Goal: Information Seeking & Learning: Check status

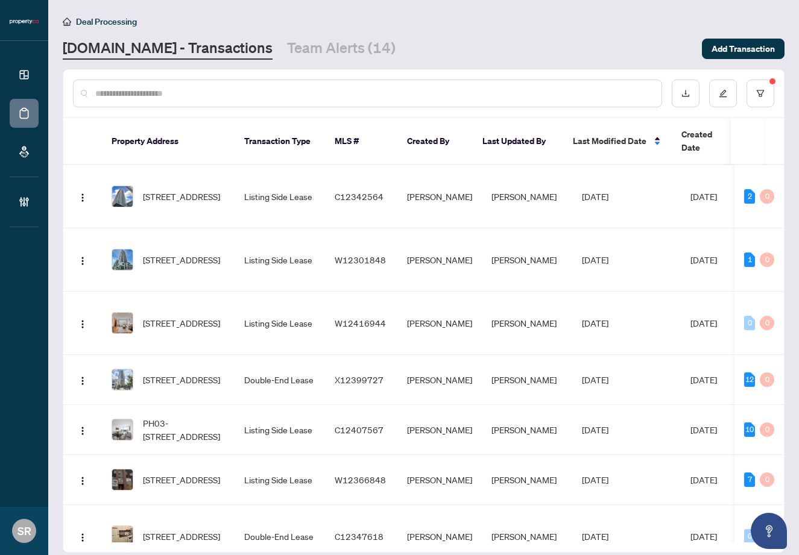
click at [206, 94] on input "text" at bounding box center [373, 93] width 557 height 13
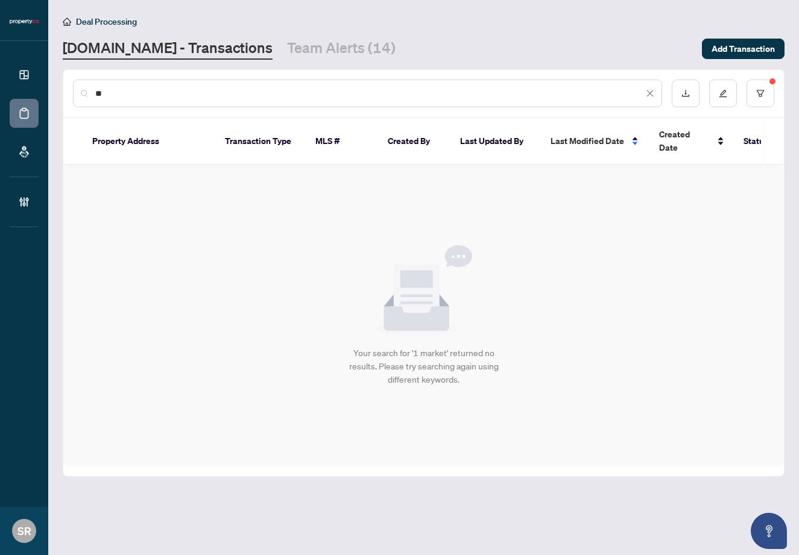
type input "*"
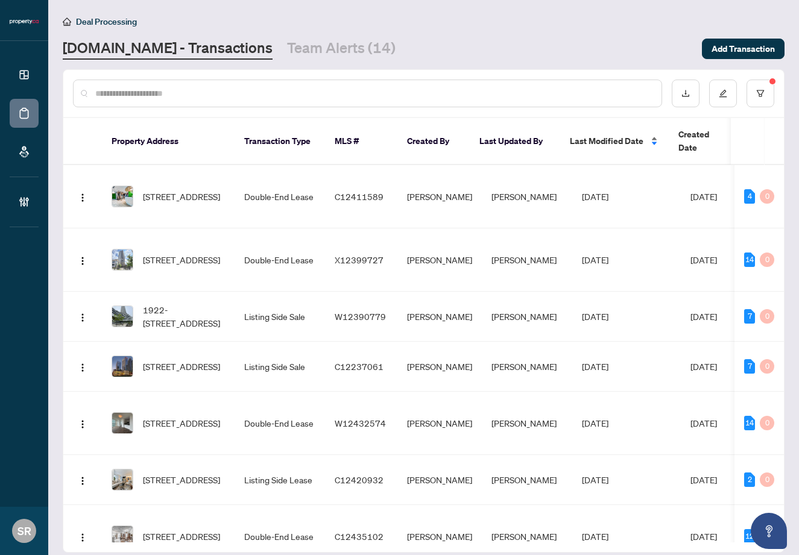
click at [628, 134] on span "Last Modified Date" at bounding box center [607, 140] width 74 height 13
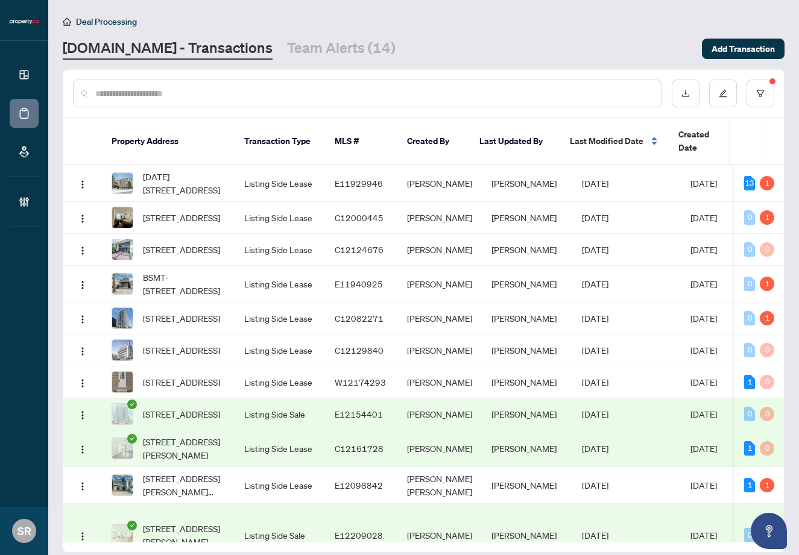
click at [606, 138] on span "Last Modified Date" at bounding box center [607, 140] width 74 height 13
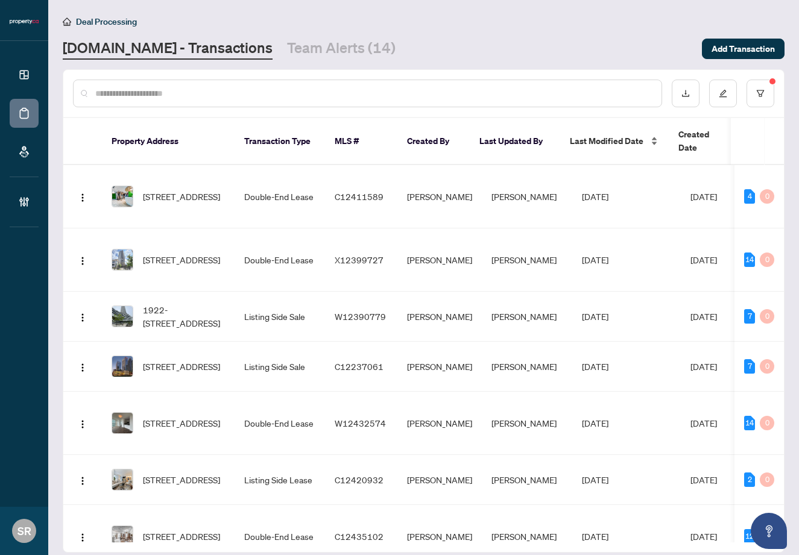
click at [603, 134] on span "Last Modified Date" at bounding box center [607, 140] width 74 height 13
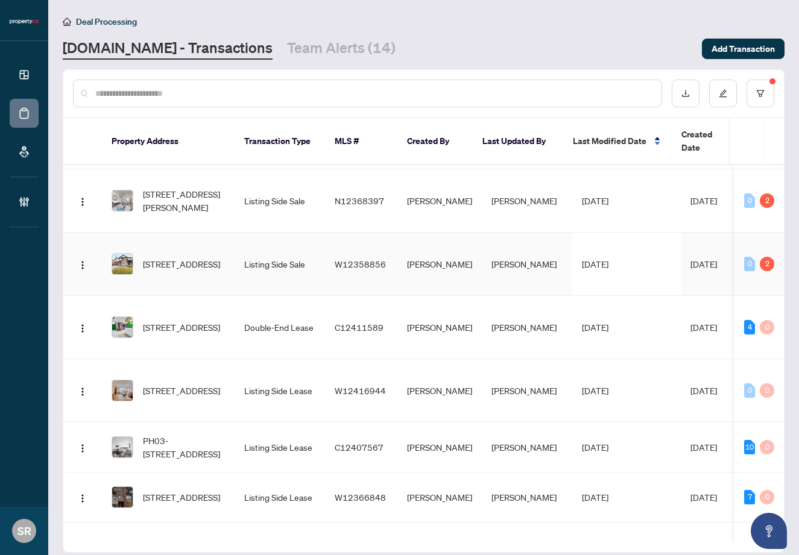
scroll to position [315, 0]
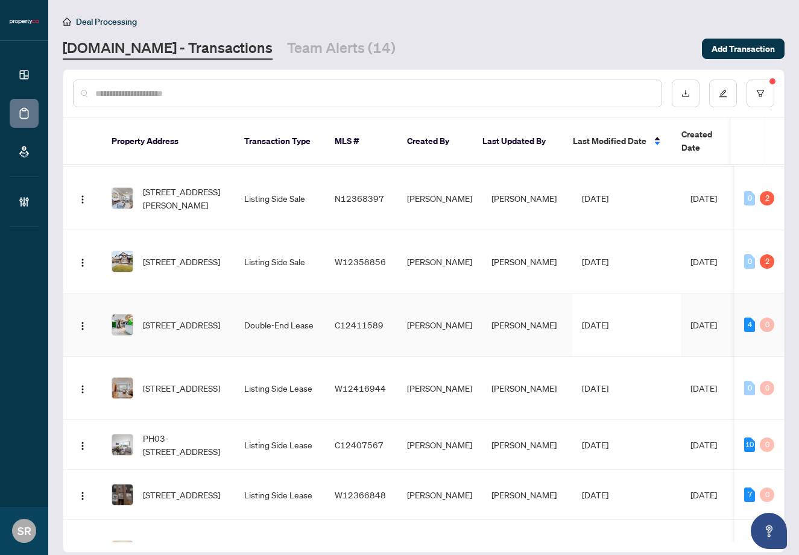
click at [444, 324] on td "[PERSON_NAME]" at bounding box center [439, 325] width 84 height 63
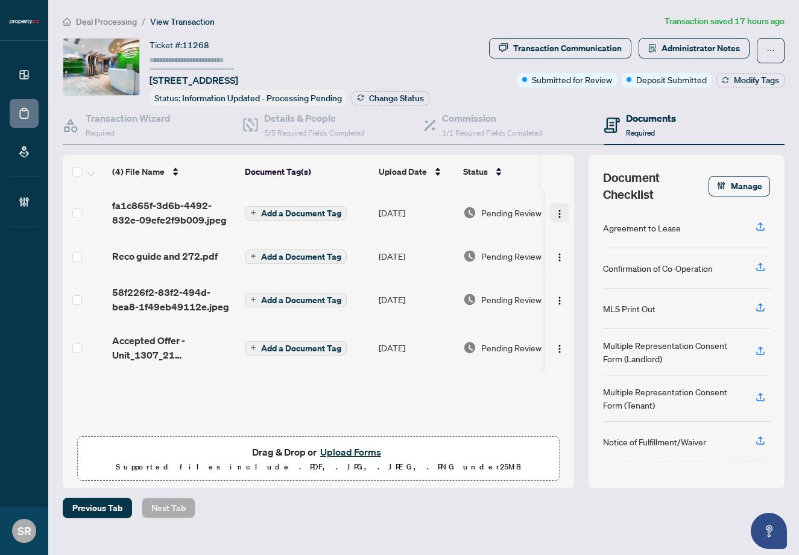
click at [562, 211] on button "button" at bounding box center [559, 212] width 19 height 19
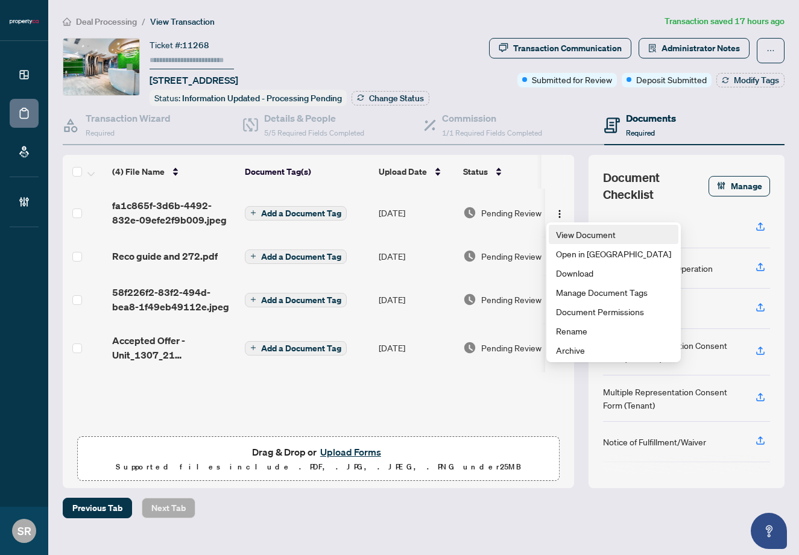
click at [561, 236] on span "View Document" at bounding box center [613, 234] width 115 height 13
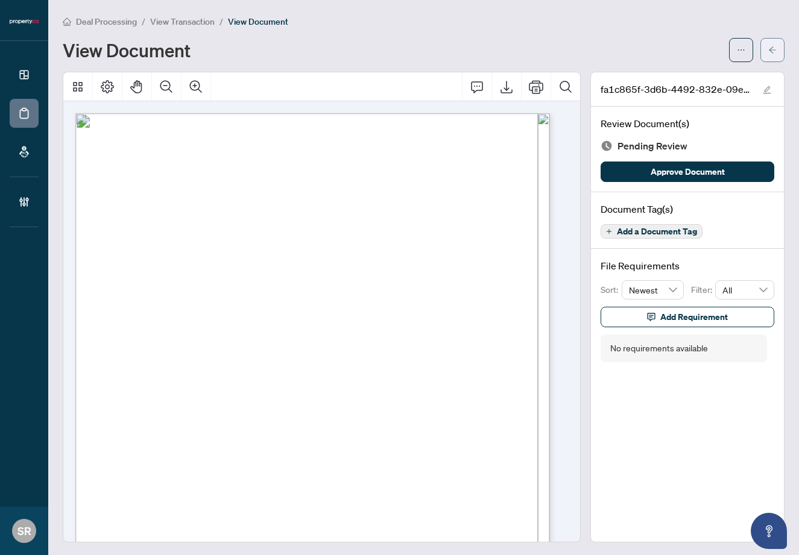
click at [768, 48] on icon "arrow-left" at bounding box center [772, 50] width 8 height 8
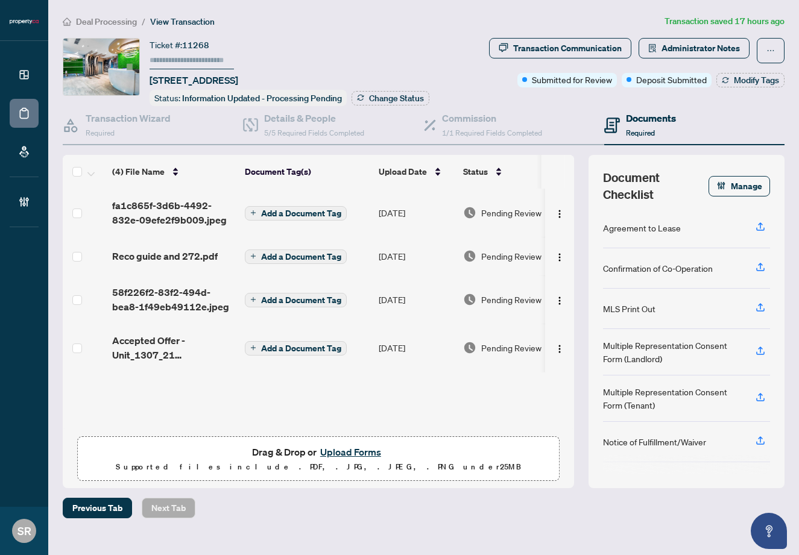
click at [457, 30] on div "Deal Processing / View Transaction Transaction saved 17 hours ago Ticket #: 112…" at bounding box center [424, 266] width 732 height 504
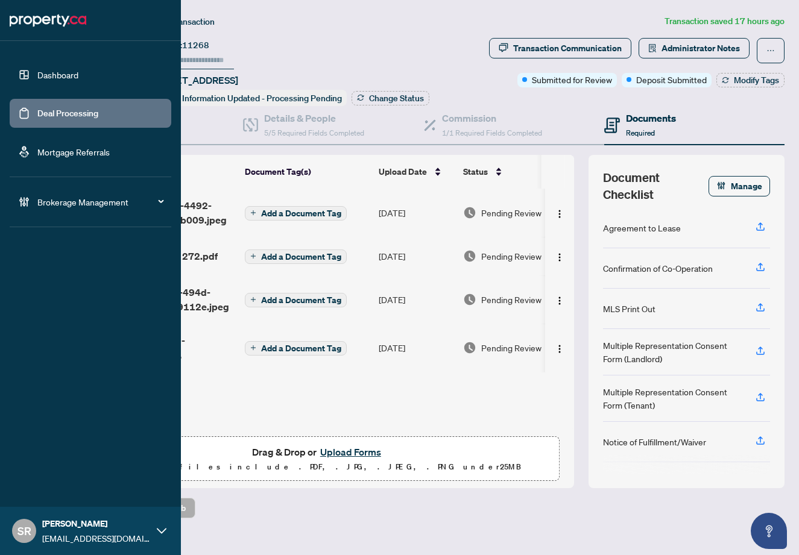
click at [44, 110] on link "Deal Processing" at bounding box center [67, 113] width 61 height 11
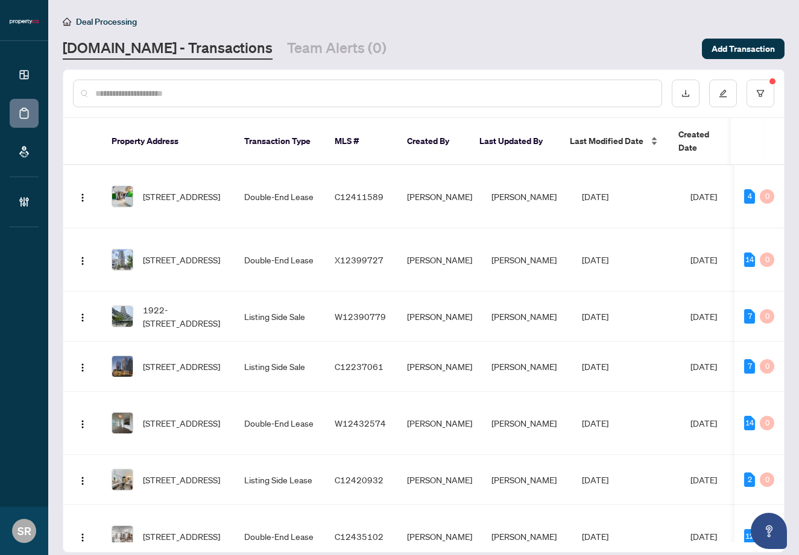
click at [619, 136] on span "Last Modified Date" at bounding box center [607, 140] width 74 height 13
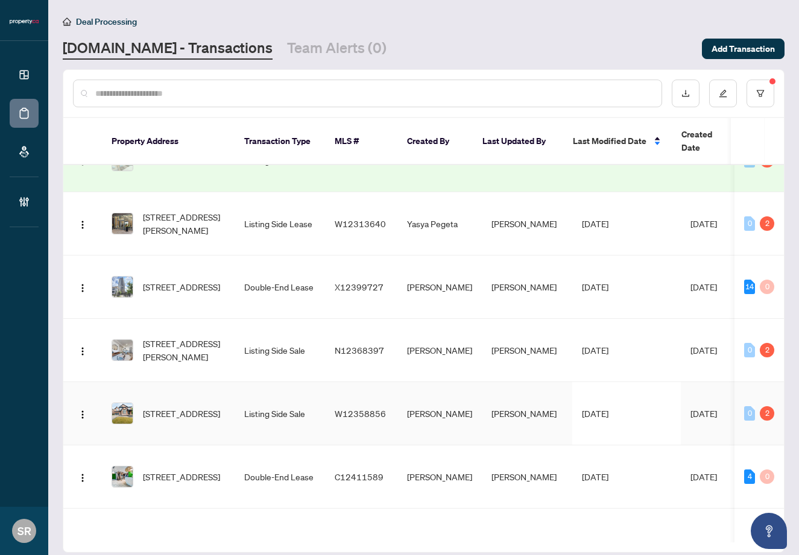
scroll to position [179, 0]
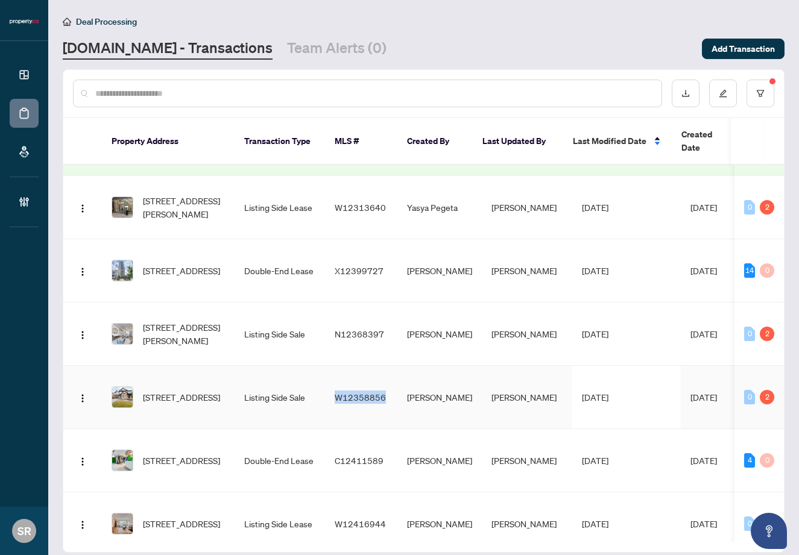
copy span "W12358856"
click at [271, 394] on td "Listing Side Sale" at bounding box center [280, 397] width 90 height 63
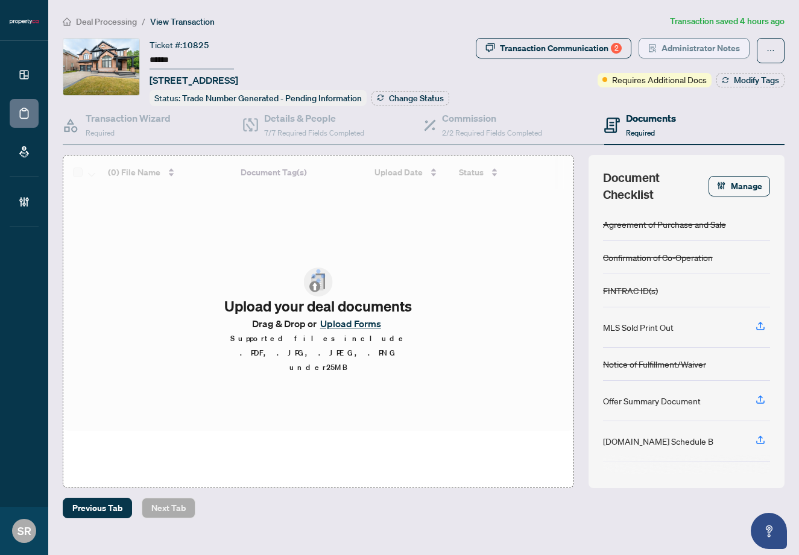
click at [684, 45] on span "Administrator Notes" at bounding box center [701, 48] width 78 height 19
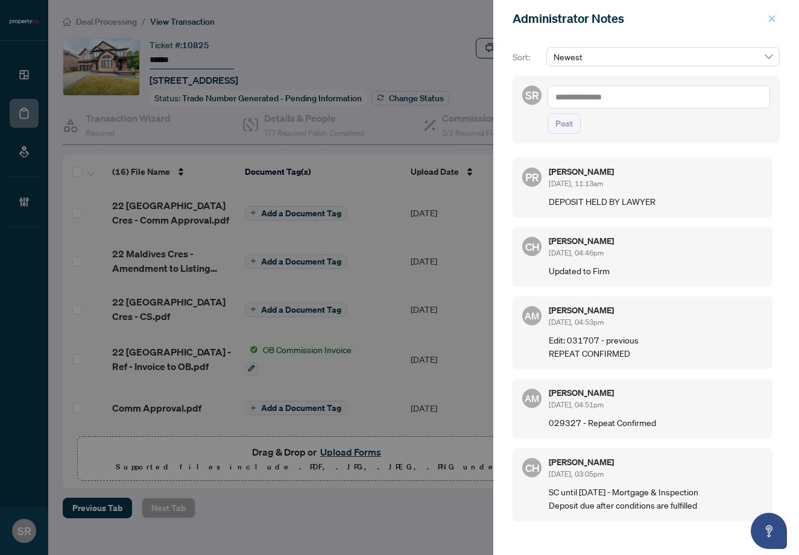
click at [770, 20] on icon "close" at bounding box center [772, 18] width 8 height 8
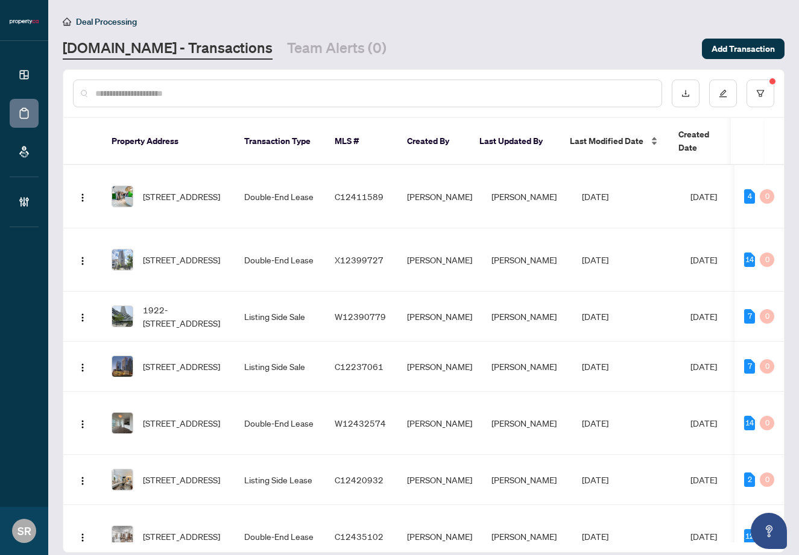
click at [630, 134] on span "Last Modified Date" at bounding box center [607, 140] width 74 height 13
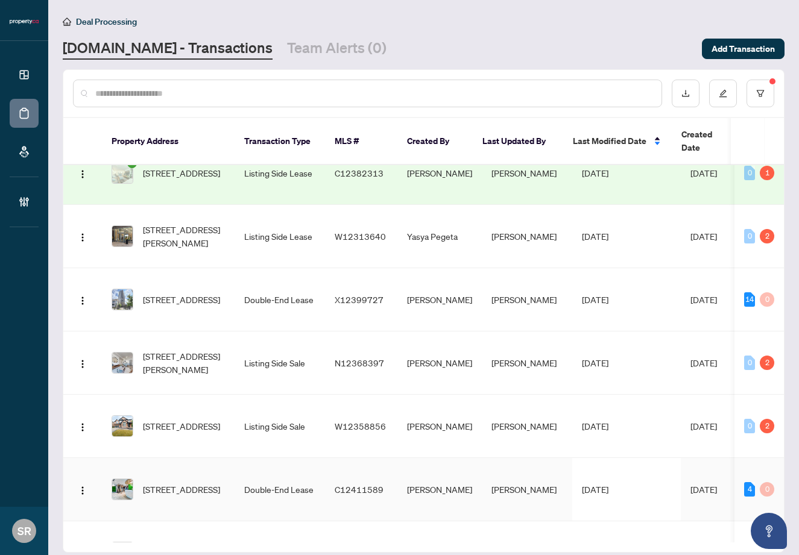
scroll to position [151, 0]
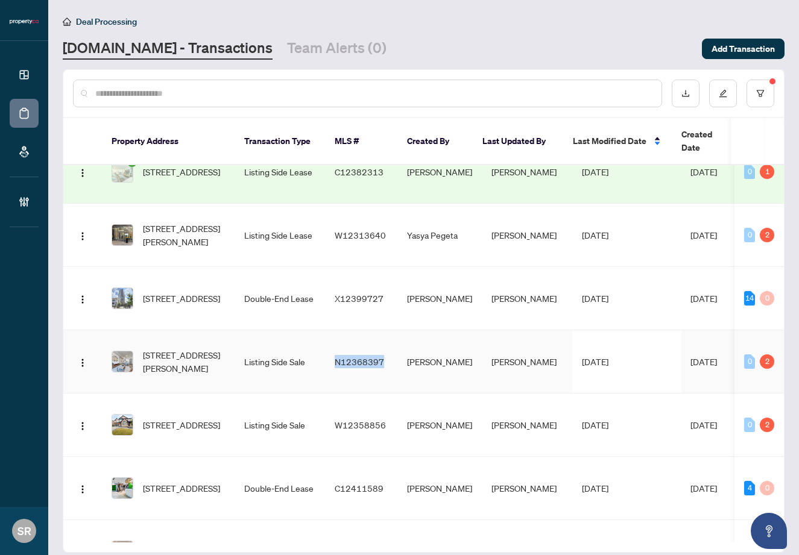
copy span "N12368397"
click at [467, 289] on td "[PERSON_NAME]" at bounding box center [439, 298] width 84 height 63
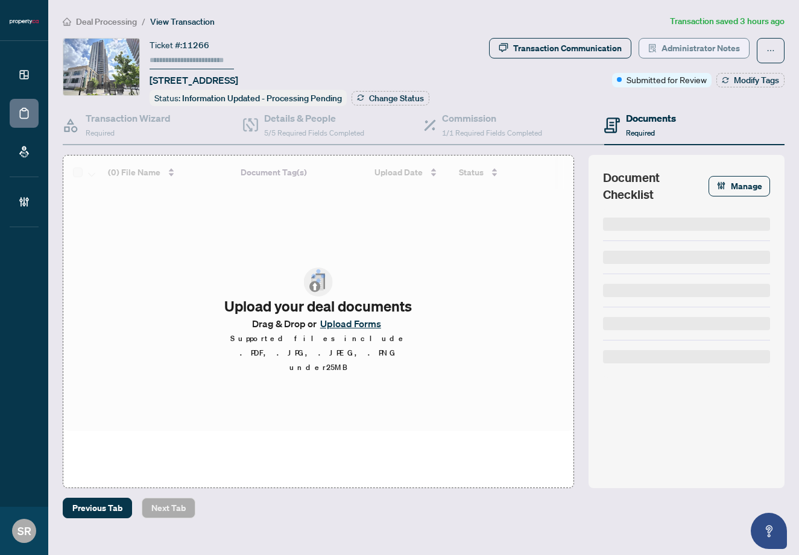
click at [706, 40] on span "Administrator Notes" at bounding box center [701, 48] width 78 height 19
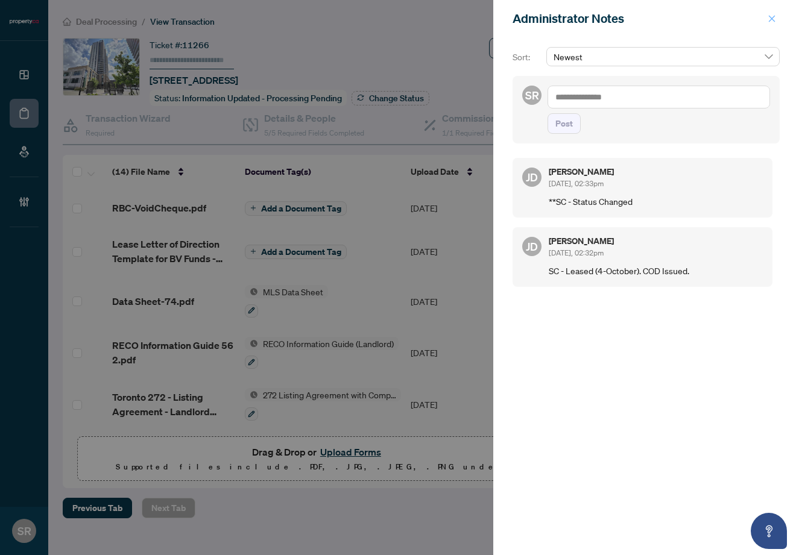
click at [768, 16] on icon "close" at bounding box center [772, 18] width 8 height 8
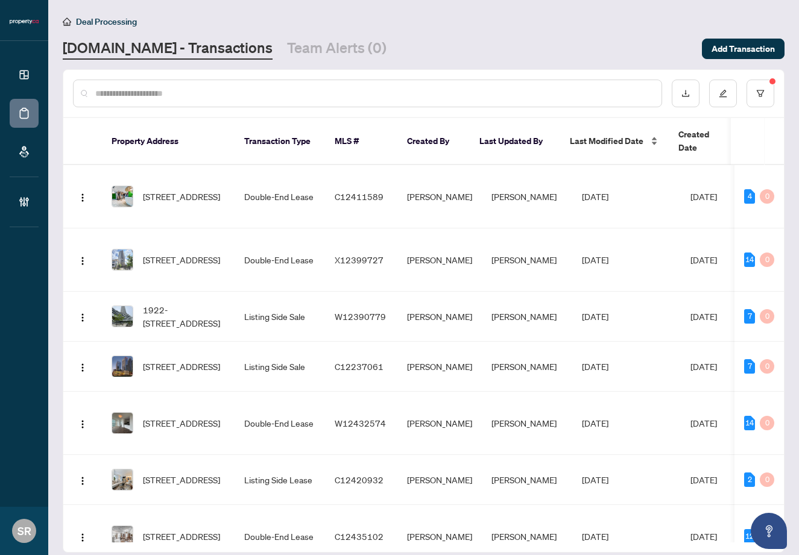
click at [625, 134] on span "Last Modified Date" at bounding box center [607, 140] width 74 height 13
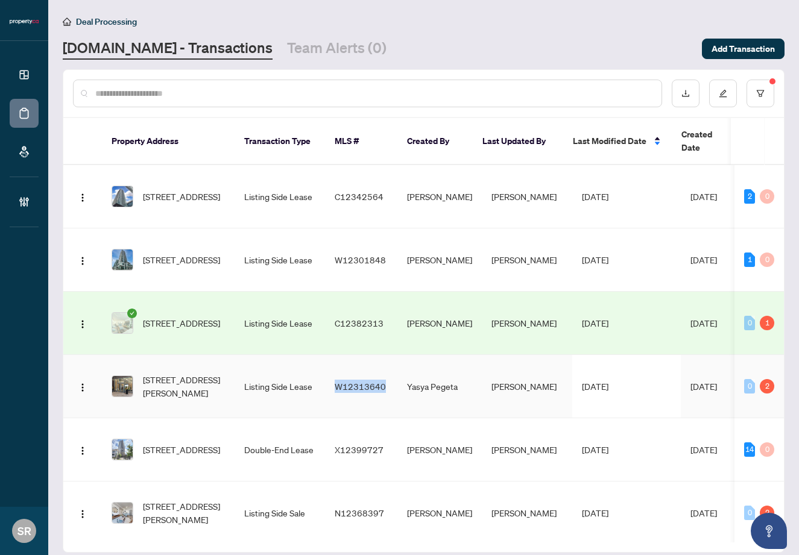
copy span "W12313640"
copy span "W12301848"
click at [389, 229] on td "W12301848" at bounding box center [361, 260] width 72 height 63
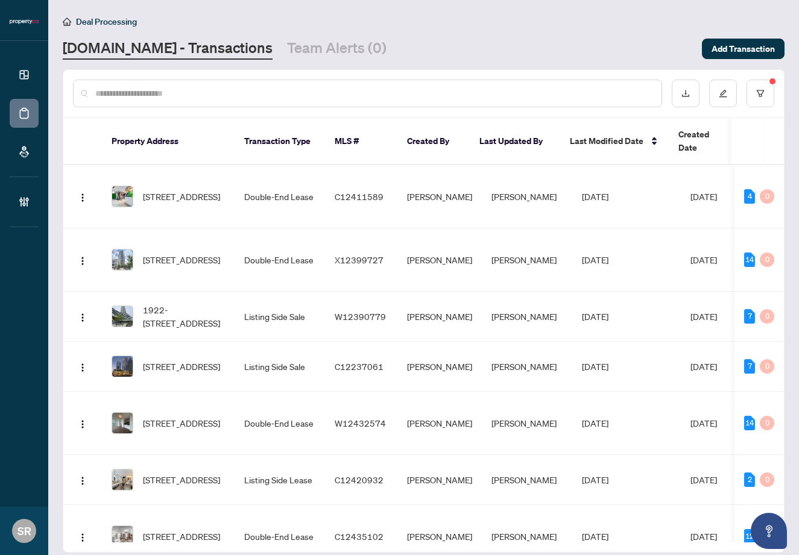
click at [791, 147] on main "Deal Processing [DOMAIN_NAME] - Transactions Team Alerts (0) Add Transaction Pr…" at bounding box center [423, 277] width 751 height 555
click at [627, 136] on span "Last Modified Date" at bounding box center [607, 140] width 74 height 13
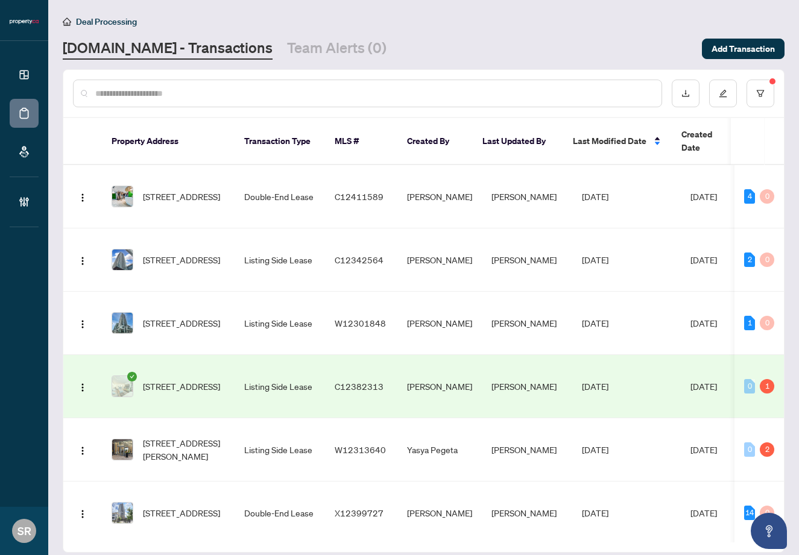
click at [656, 367] on td "[DATE]" at bounding box center [626, 386] width 109 height 63
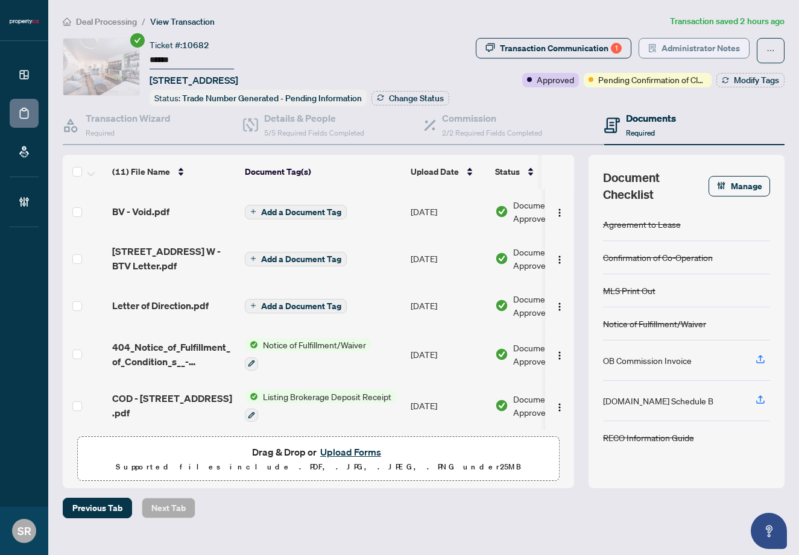
click at [714, 43] on span "Administrator Notes" at bounding box center [701, 48] width 78 height 19
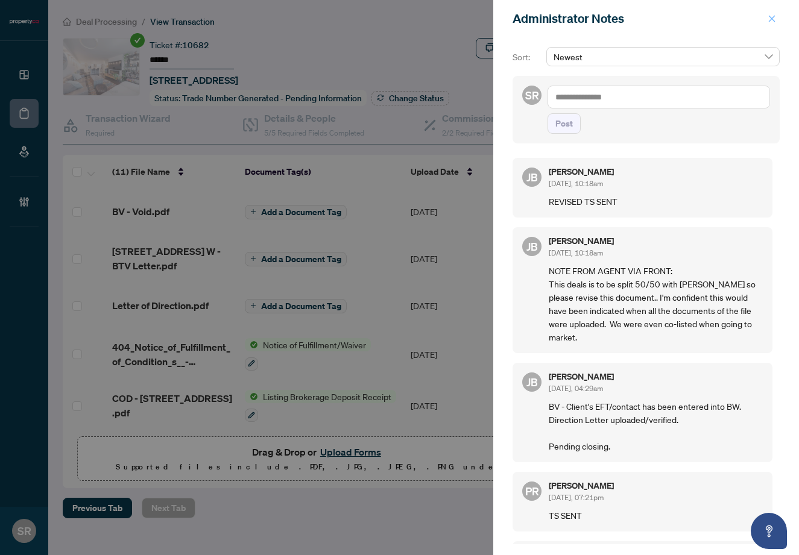
click at [772, 13] on span "button" at bounding box center [772, 18] width 8 height 19
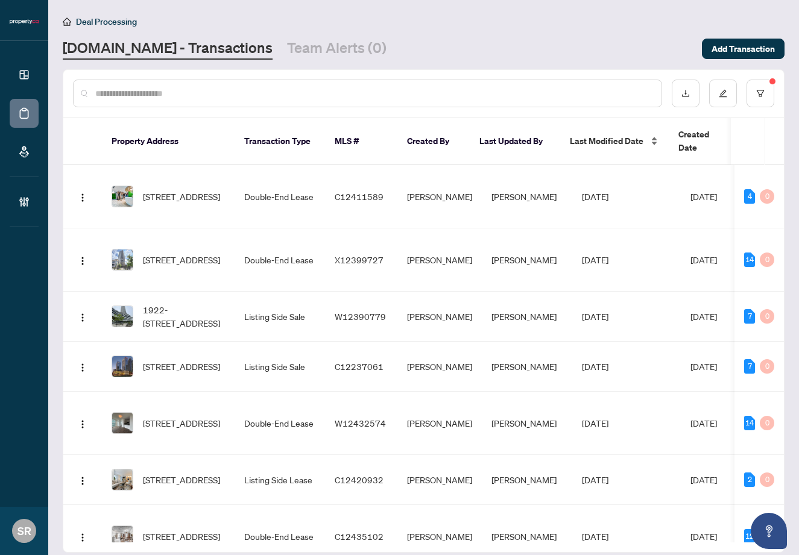
click at [599, 135] on span "Last Modified Date" at bounding box center [607, 140] width 74 height 13
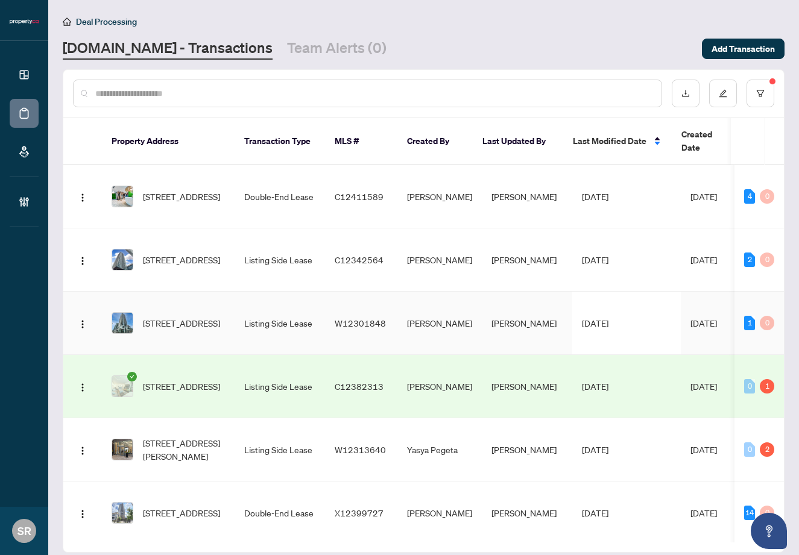
click at [499, 315] on td "[PERSON_NAME]" at bounding box center [527, 323] width 90 height 63
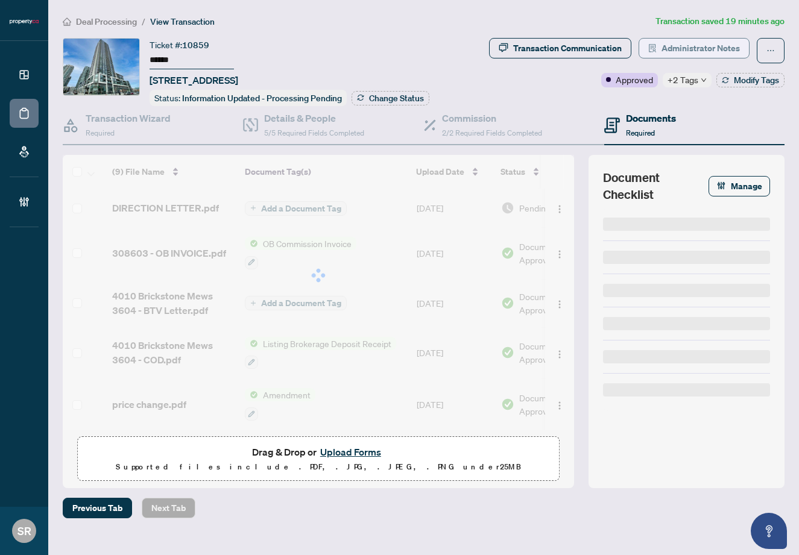
click at [723, 49] on span "Administrator Notes" at bounding box center [701, 48] width 78 height 19
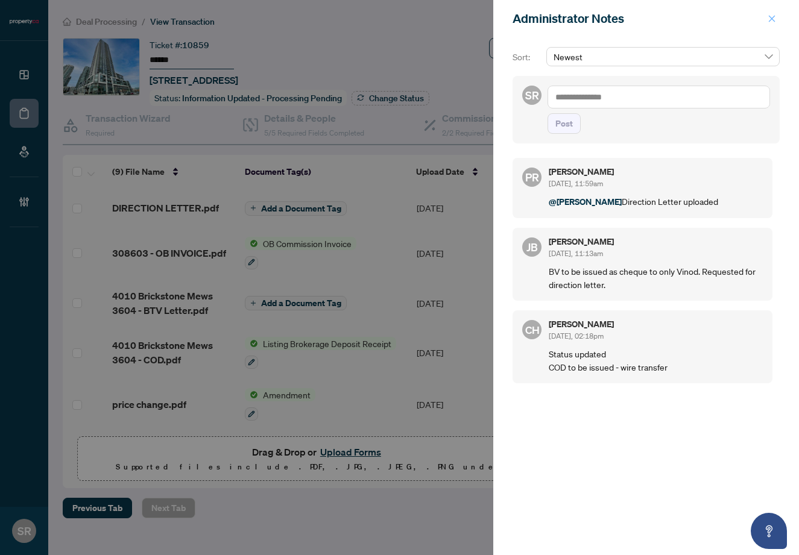
click at [768, 16] on icon "close" at bounding box center [772, 18] width 8 height 8
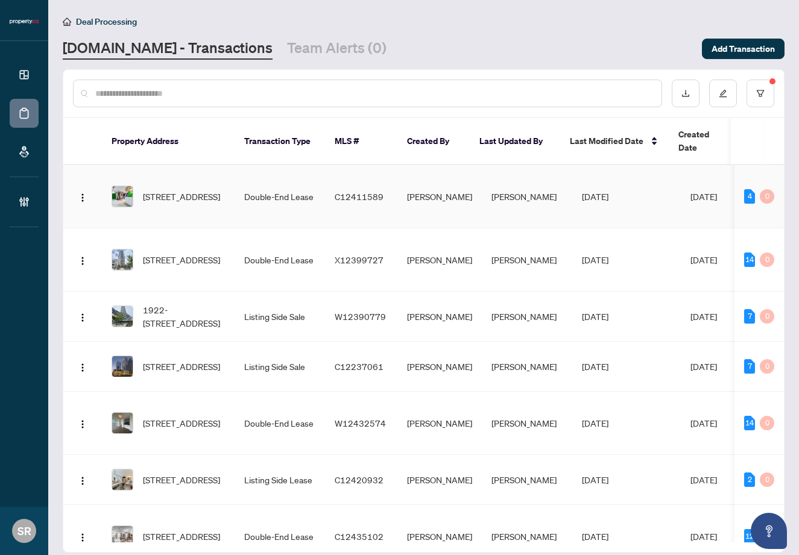
click at [508, 185] on td "[PERSON_NAME]" at bounding box center [527, 196] width 90 height 63
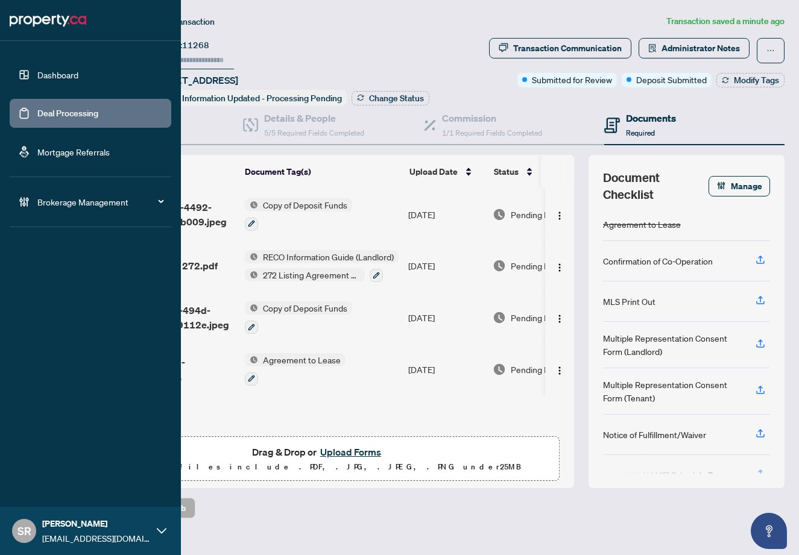
click at [54, 112] on link "Deal Processing" at bounding box center [67, 113] width 61 height 11
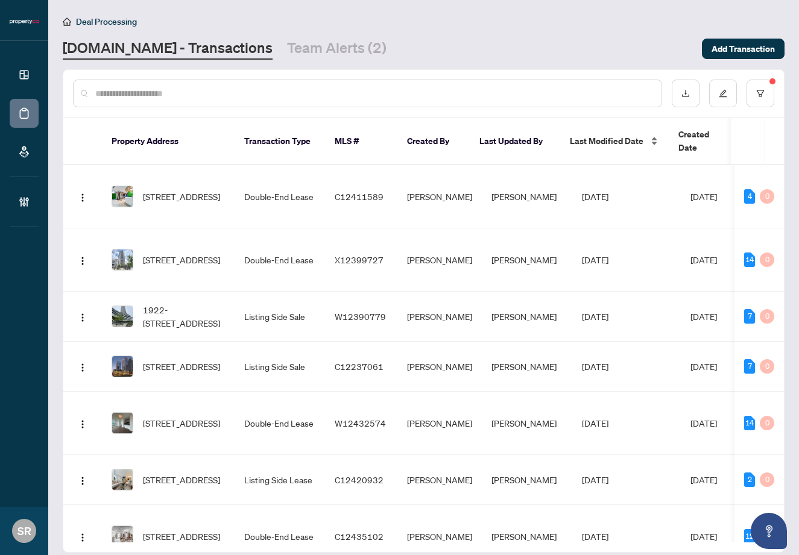
click at [612, 137] on span "Last Modified Date" at bounding box center [607, 140] width 74 height 13
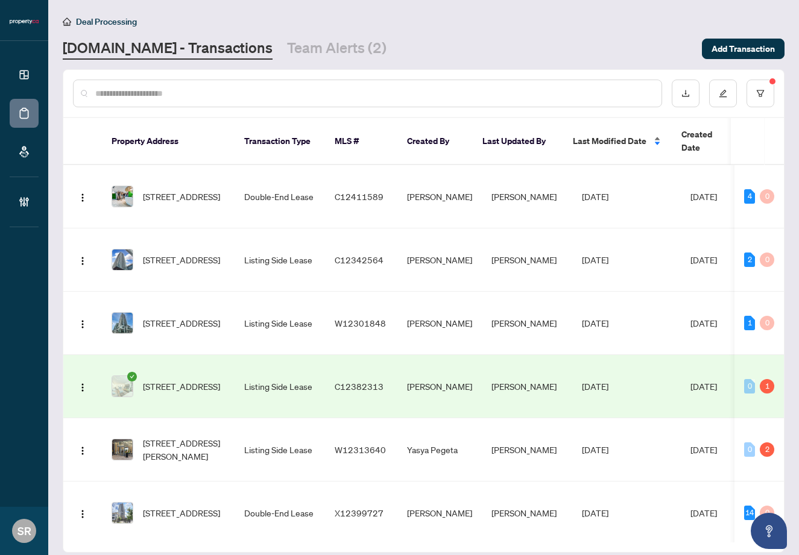
click at [619, 134] on span "Last Modified Date" at bounding box center [610, 140] width 74 height 13
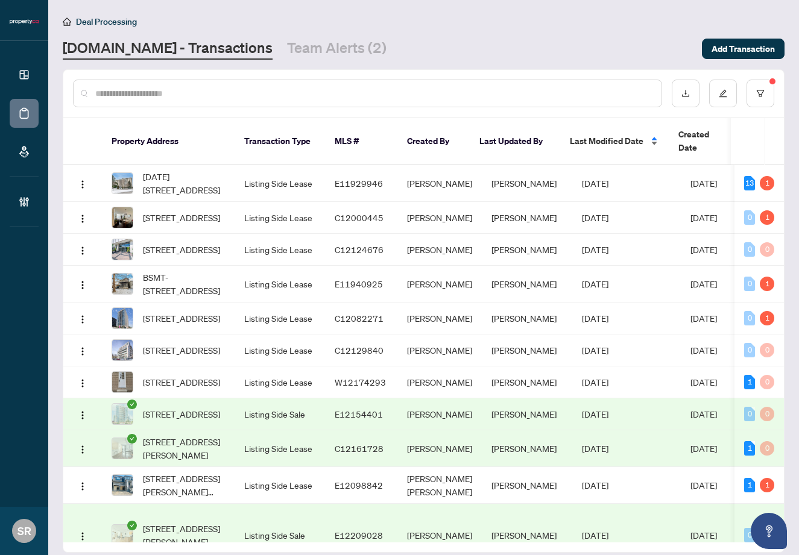
click at [619, 134] on span "Last Modified Date" at bounding box center [607, 140] width 74 height 13
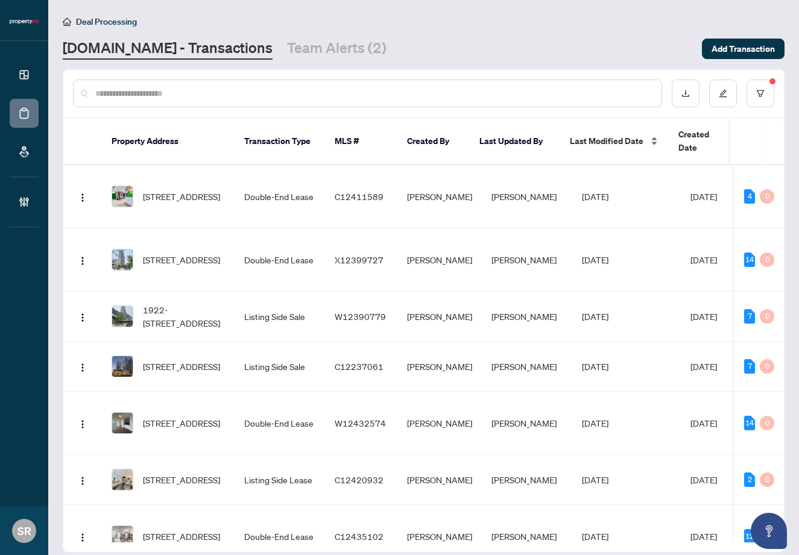
click at [598, 136] on span "Last Modified Date" at bounding box center [607, 140] width 74 height 13
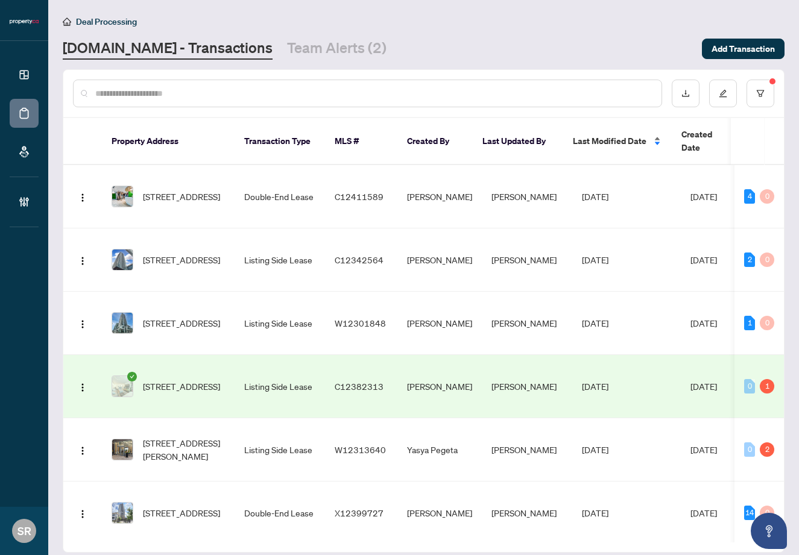
click at [614, 136] on span "Last Modified Date" at bounding box center [610, 140] width 74 height 13
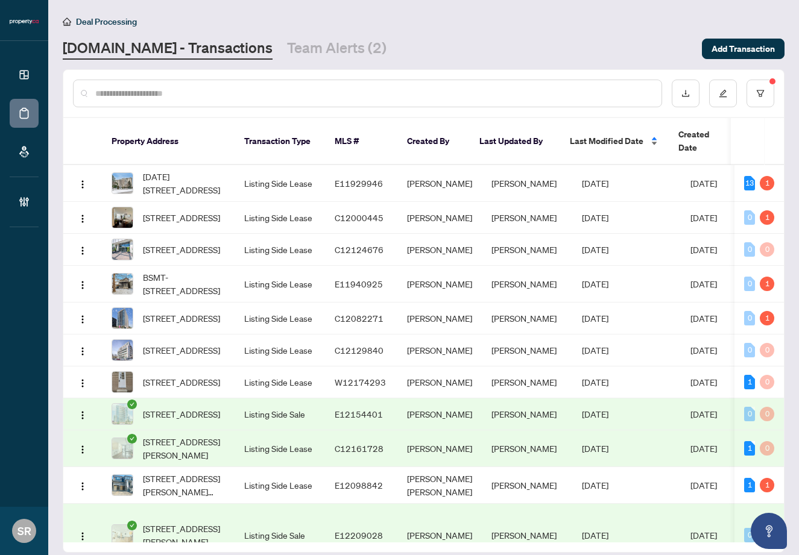
click at [597, 134] on span "Last Modified Date" at bounding box center [607, 140] width 74 height 13
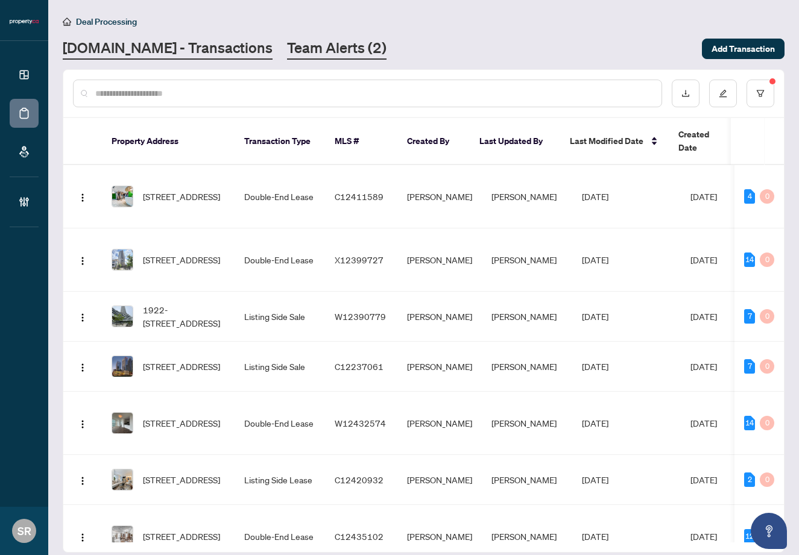
click at [314, 40] on link "Team Alerts (2)" at bounding box center [337, 49] width 100 height 22
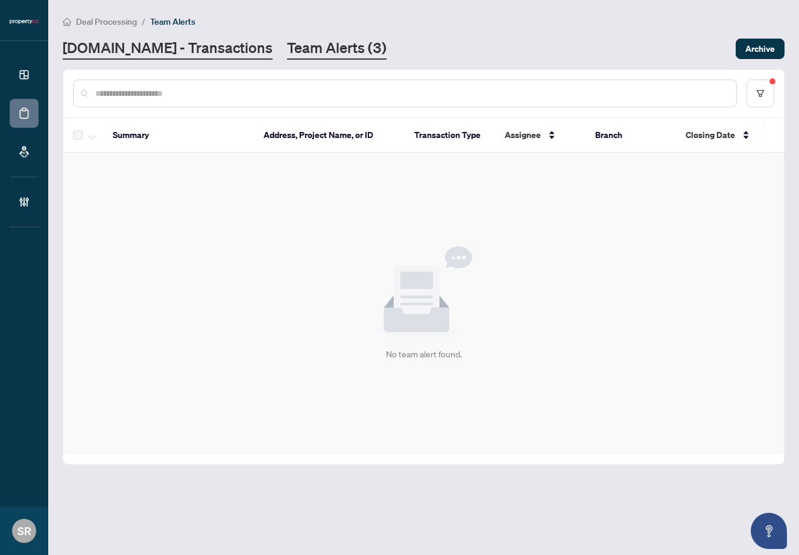
click at [142, 49] on link "[DOMAIN_NAME] - Transactions" at bounding box center [168, 49] width 210 height 22
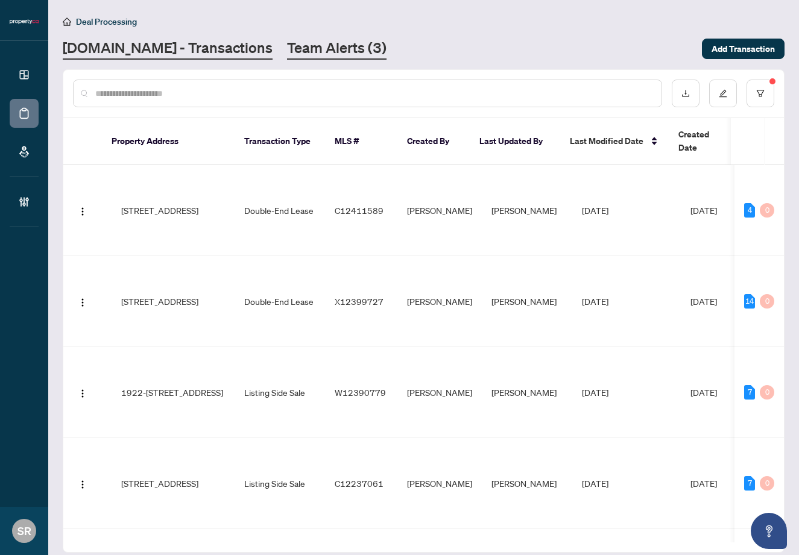
click at [287, 46] on link "Team Alerts (3)" at bounding box center [337, 49] width 100 height 22
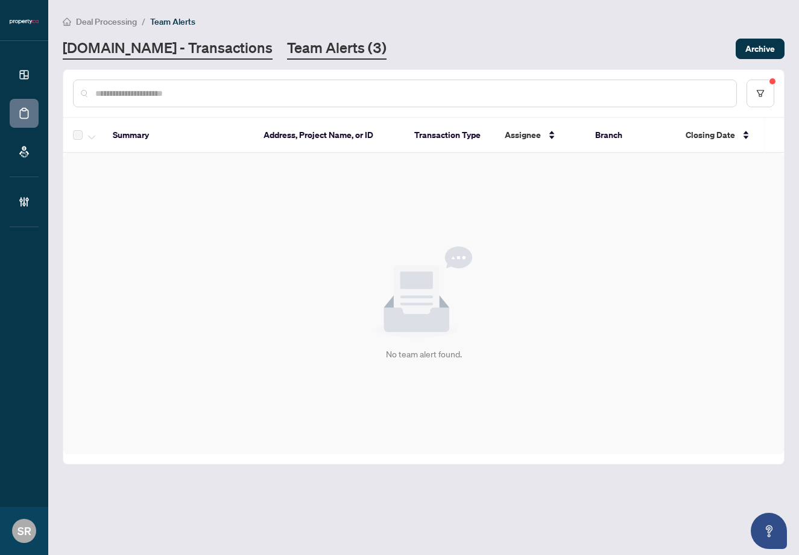
click at [154, 54] on link "[DOMAIN_NAME] - Transactions" at bounding box center [168, 49] width 210 height 22
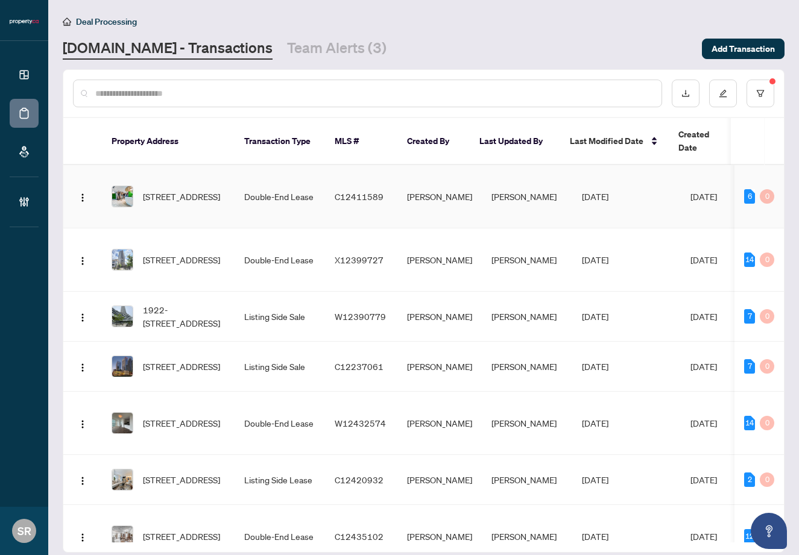
click at [469, 182] on td "[PERSON_NAME]" at bounding box center [439, 196] width 84 height 63
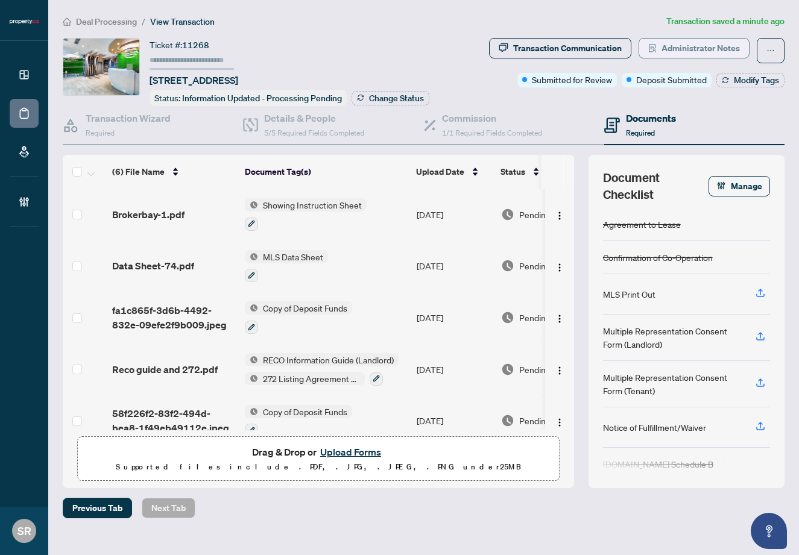
click at [726, 49] on span "Administrator Notes" at bounding box center [701, 48] width 78 height 19
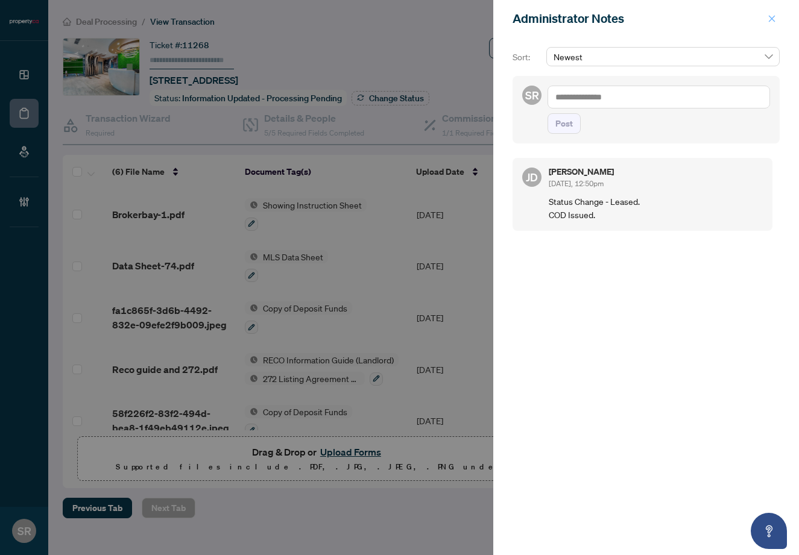
click at [774, 11] on span "button" at bounding box center [772, 18] width 8 height 19
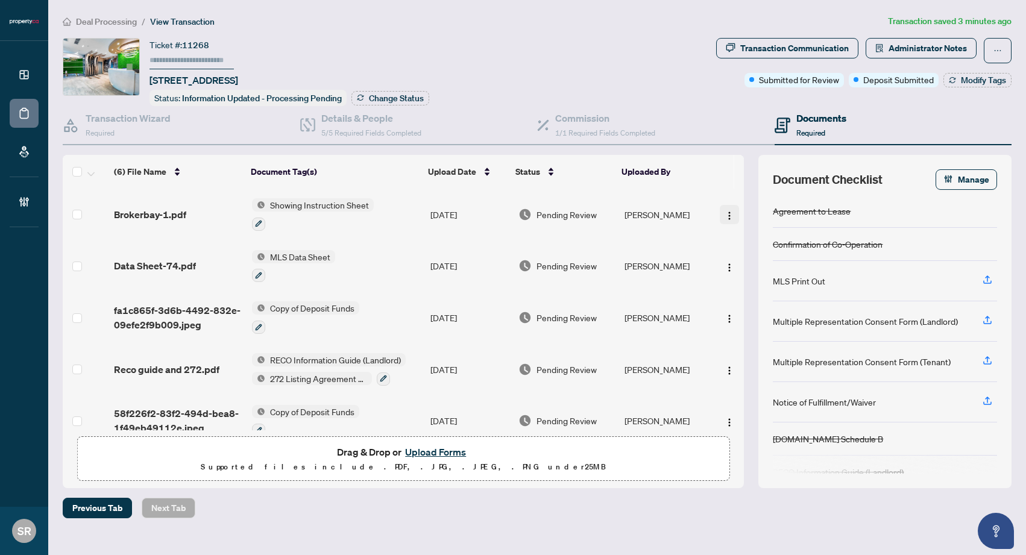
click at [729, 218] on span "button" at bounding box center [730, 214] width 10 height 13
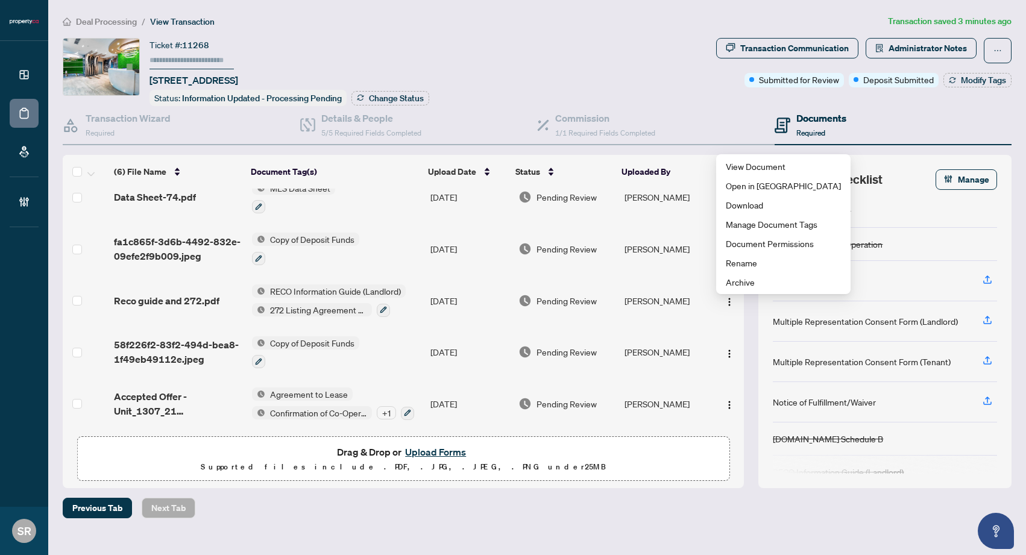
scroll to position [147, 0]
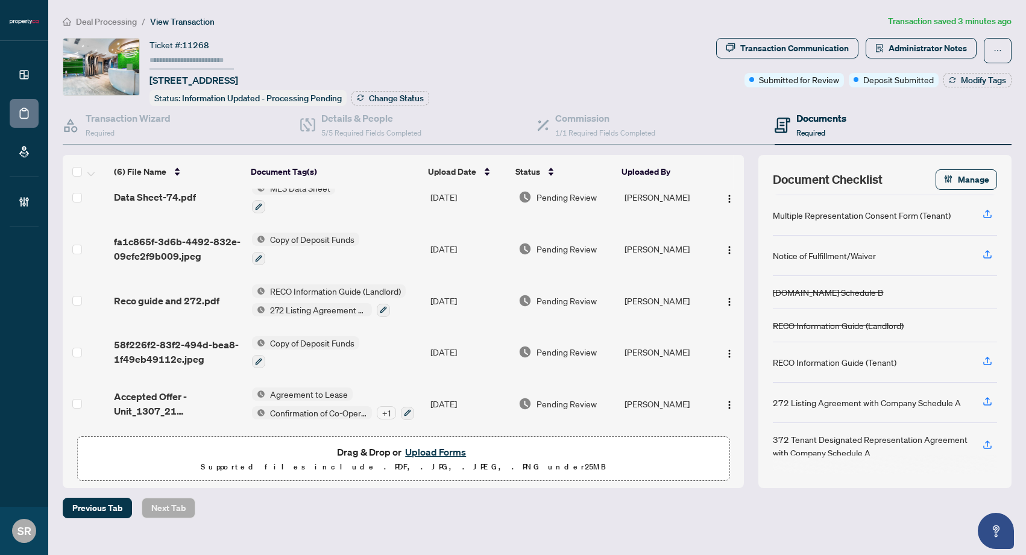
click at [753, 375] on div "(6) File Name Document Tag(s) Upload Date Status Uploaded By (6) File Name Docu…" at bounding box center [537, 322] width 949 height 334
click at [725, 300] on img "button" at bounding box center [730, 302] width 10 height 10
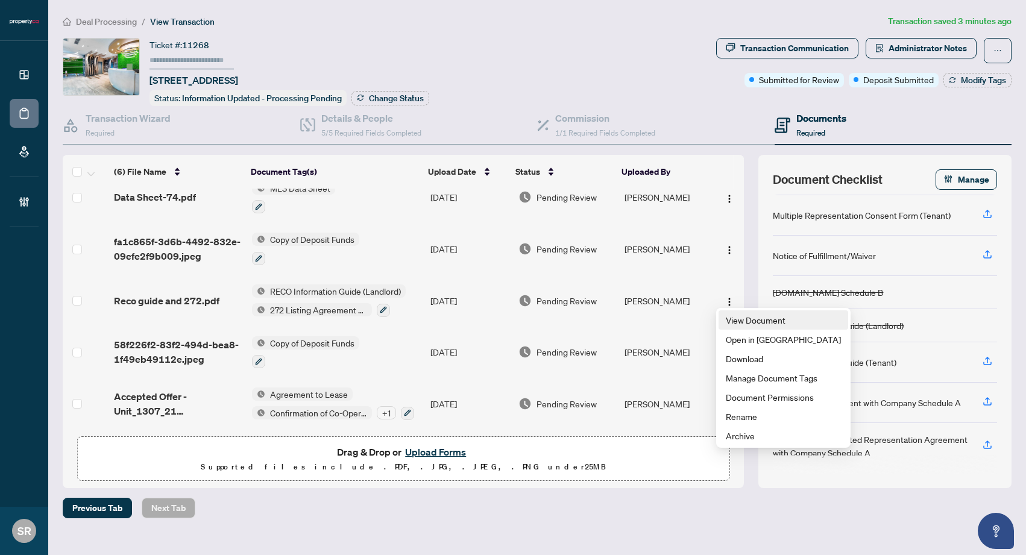
click at [743, 320] on span "View Document" at bounding box center [783, 320] width 115 height 13
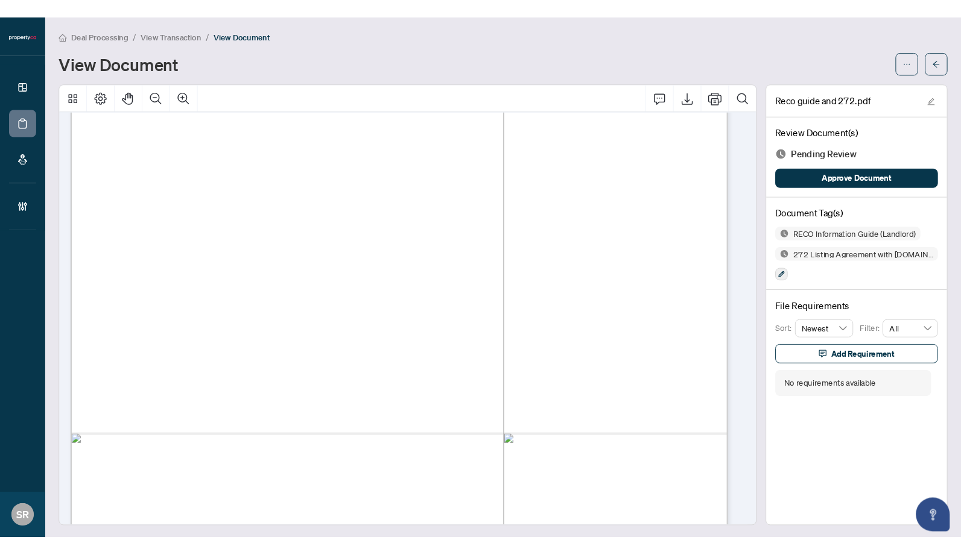
scroll to position [15965, 0]
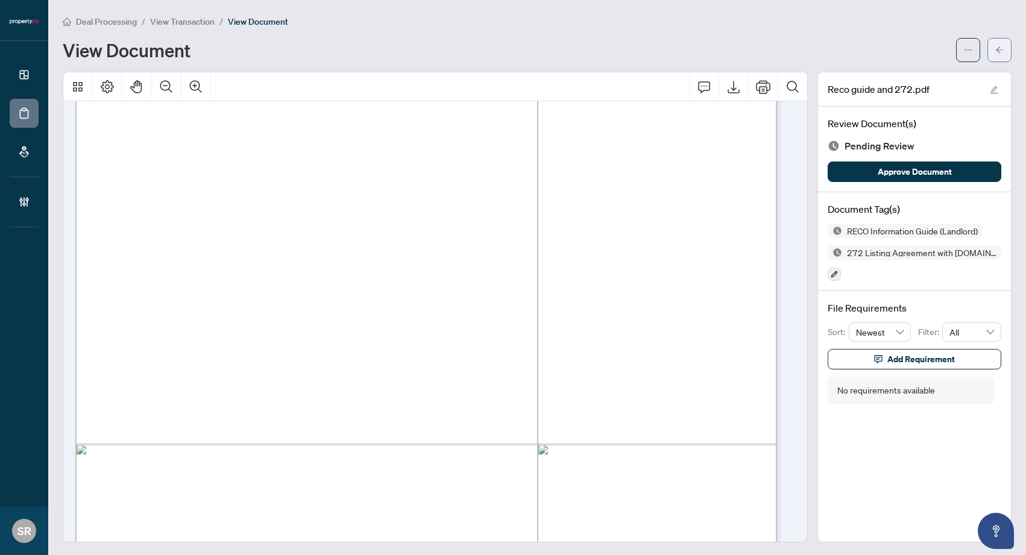
click at [798, 46] on icon "arrow-left" at bounding box center [1000, 50] width 8 height 8
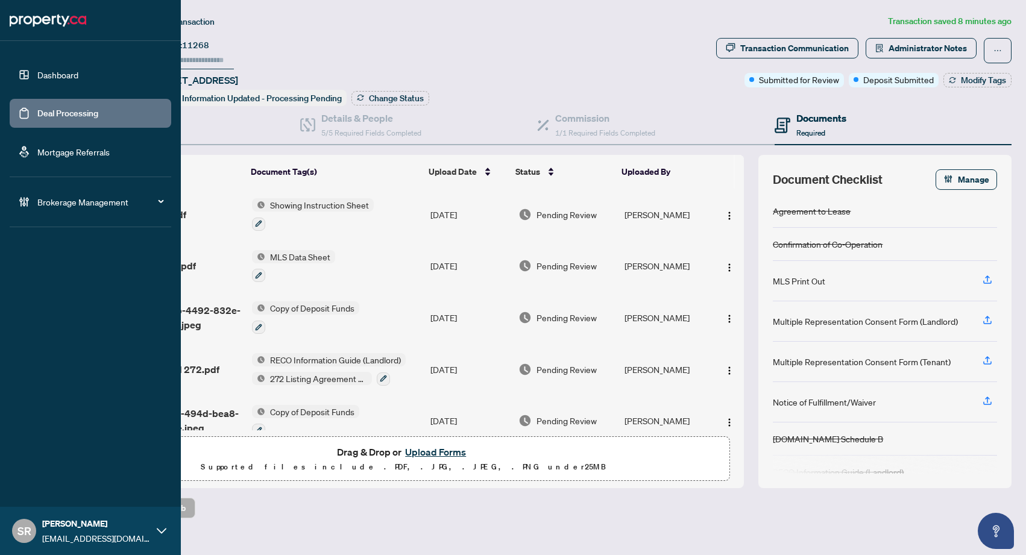
drag, startPoint x: 55, startPoint y: 108, endPoint x: 71, endPoint y: 104, distance: 16.7
click at [55, 108] on link "Deal Processing" at bounding box center [67, 113] width 61 height 11
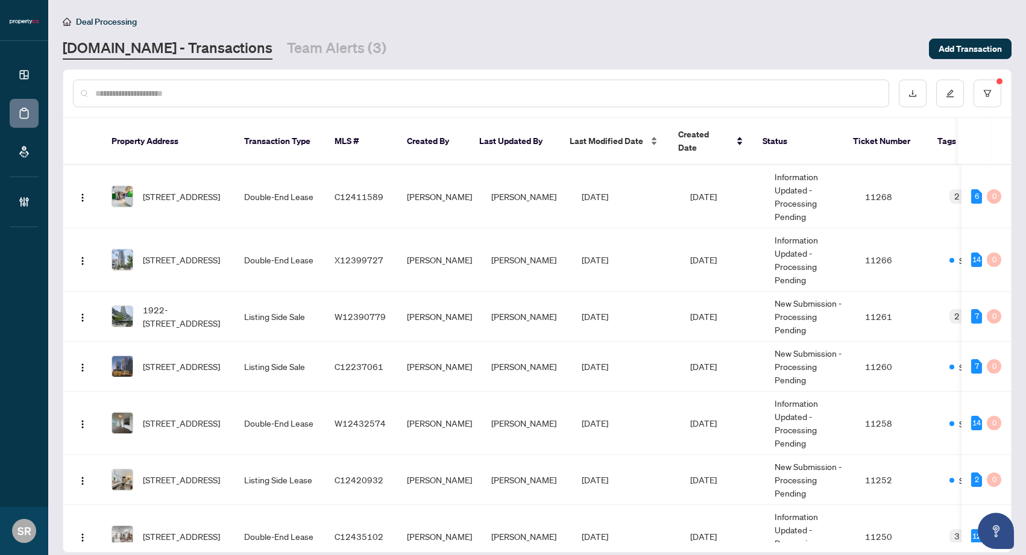
click at [610, 134] on span "Last Modified Date" at bounding box center [607, 140] width 74 height 13
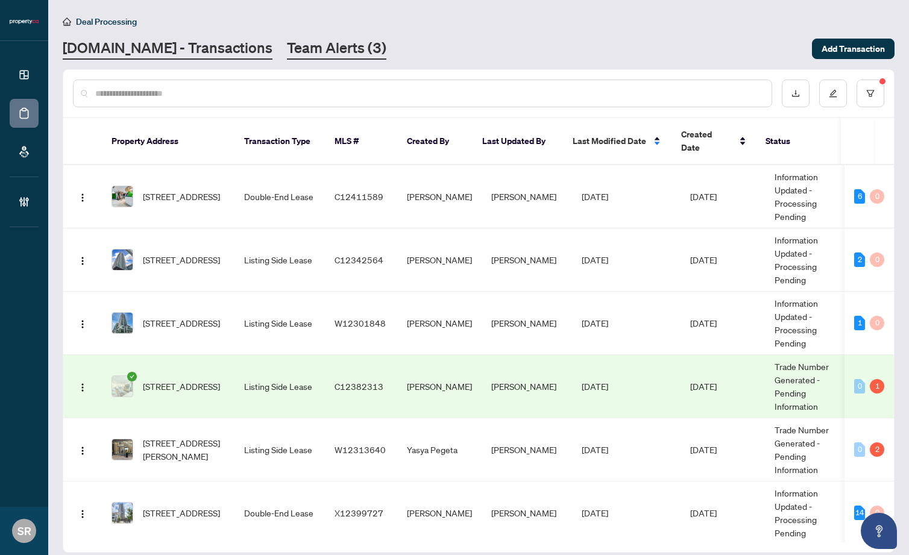
click at [305, 54] on link "Team Alerts (3)" at bounding box center [337, 49] width 100 height 22
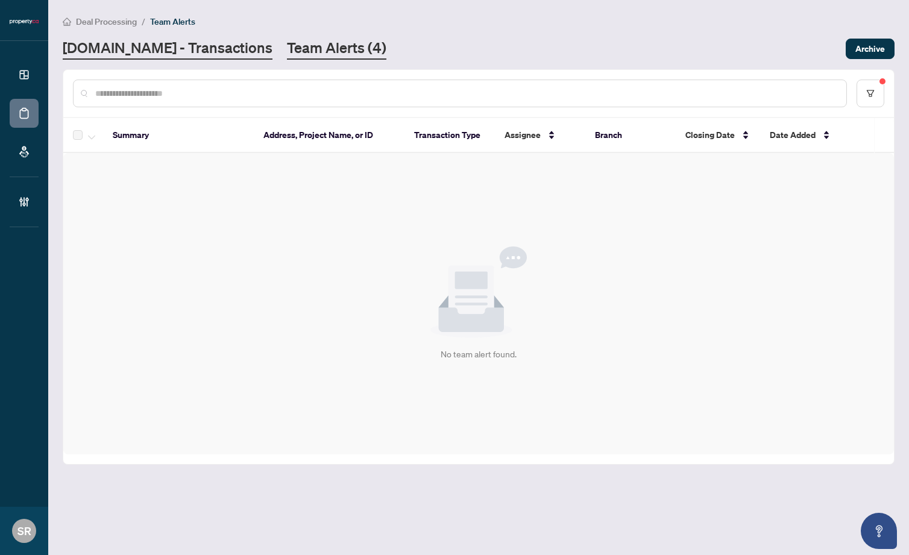
click at [212, 56] on link "[DOMAIN_NAME] - Transactions" at bounding box center [168, 49] width 210 height 22
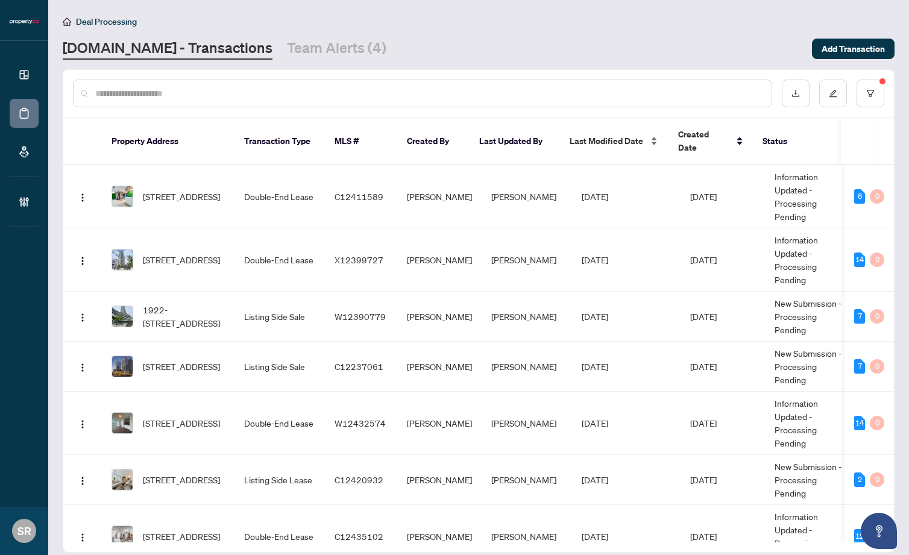
click at [614, 134] on span "Last Modified Date" at bounding box center [607, 140] width 74 height 13
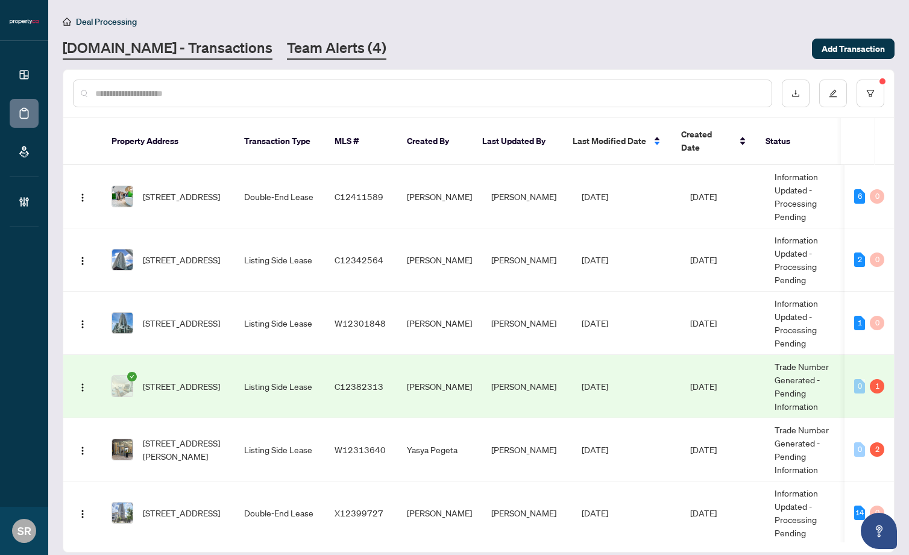
click at [302, 39] on link "Team Alerts (4)" at bounding box center [337, 49] width 100 height 22
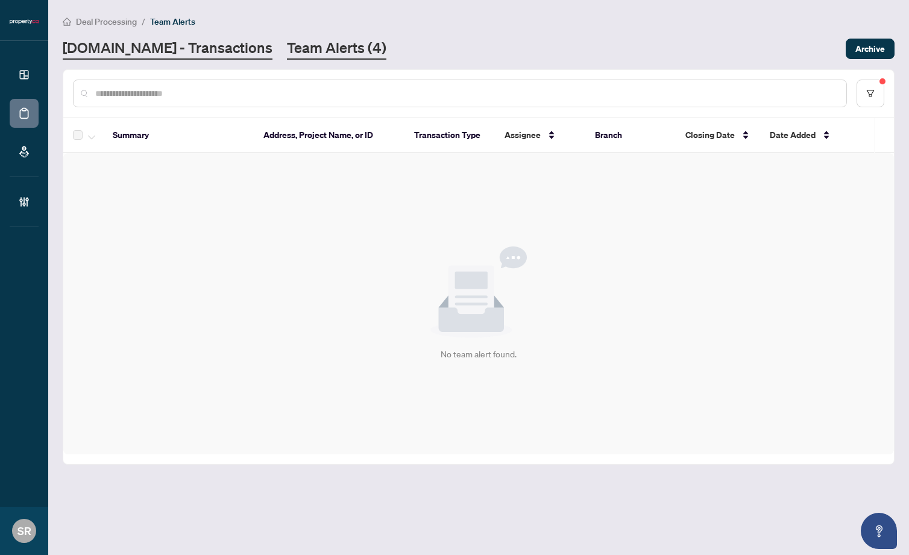
click at [190, 49] on link "[DOMAIN_NAME] - Transactions" at bounding box center [168, 49] width 210 height 22
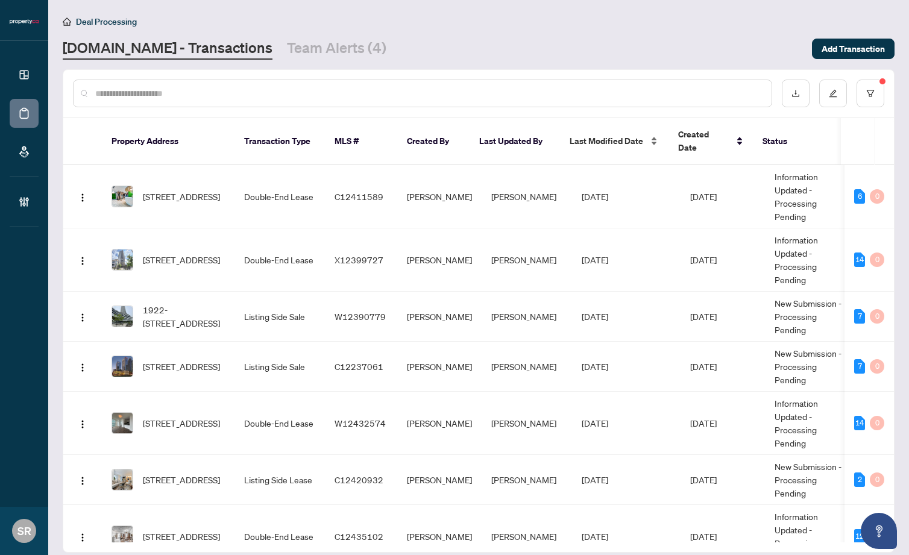
click at [634, 137] on span "Last Modified Date" at bounding box center [607, 140] width 74 height 13
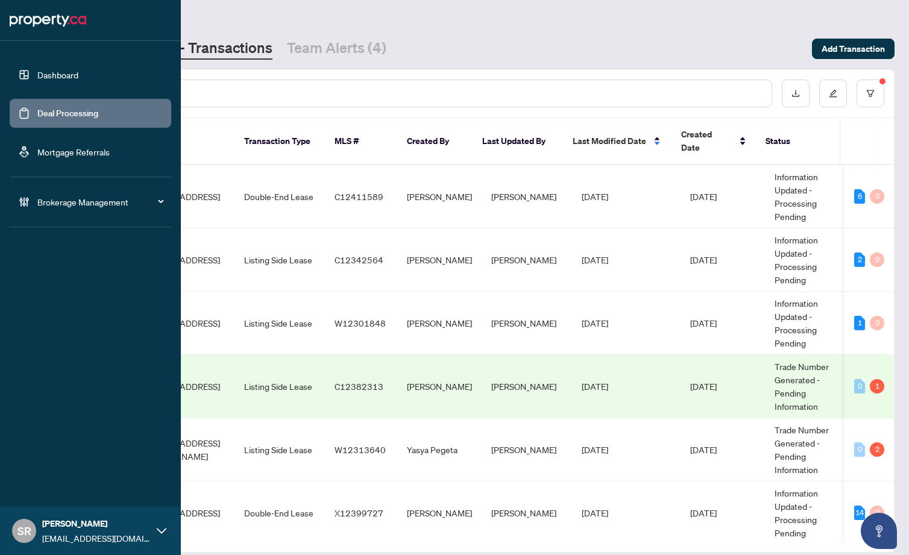
click at [49, 72] on link "Dashboard" at bounding box center [57, 74] width 41 height 11
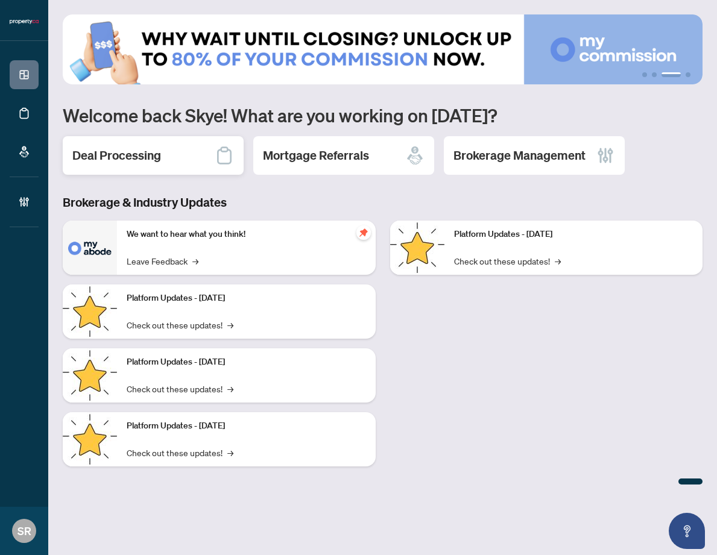
click at [159, 154] on h2 "Deal Processing" at bounding box center [116, 155] width 89 height 17
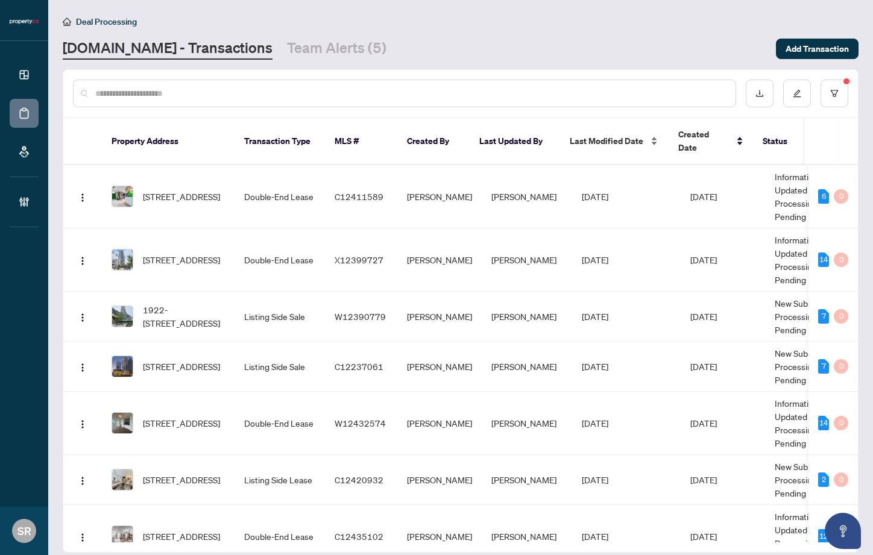
click at [612, 134] on span "Last Modified Date" at bounding box center [607, 140] width 74 height 13
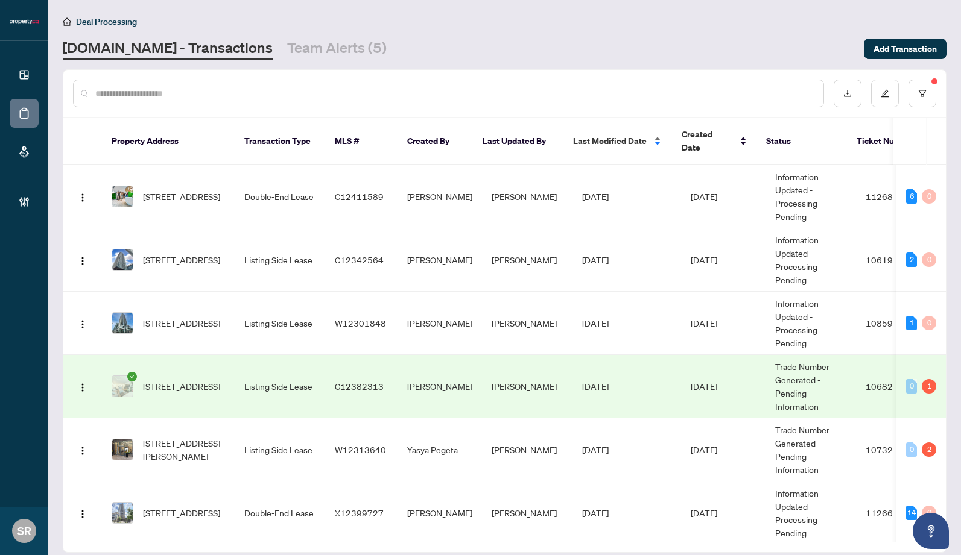
click at [606, 137] on span "Last Modified Date" at bounding box center [610, 140] width 74 height 13
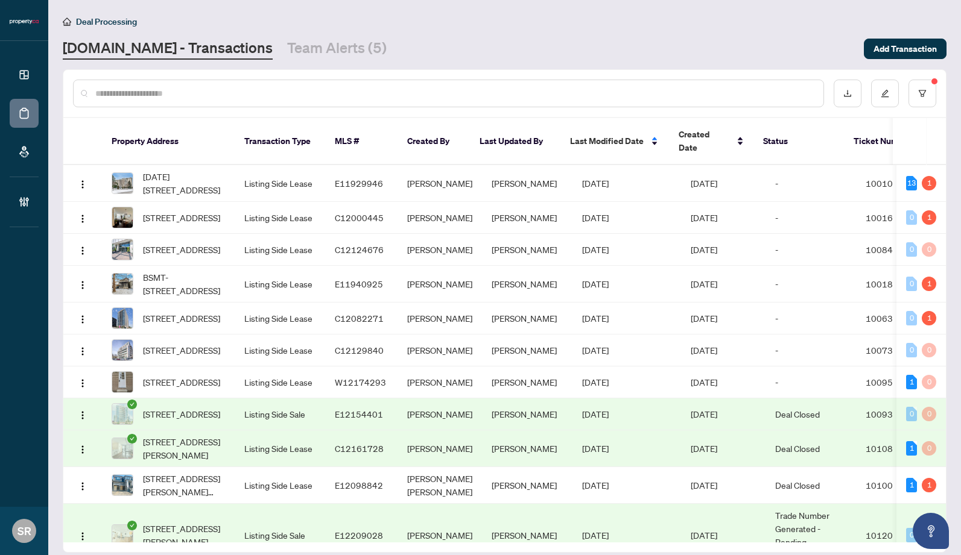
click at [606, 134] on span "Last Modified Date" at bounding box center [607, 140] width 74 height 13
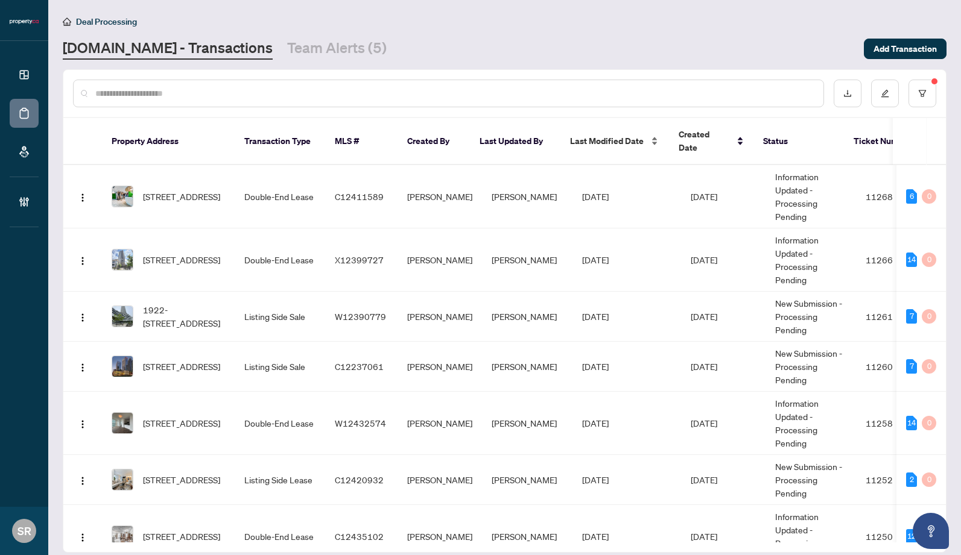
click at [624, 134] on span "Last Modified Date" at bounding box center [607, 140] width 74 height 13
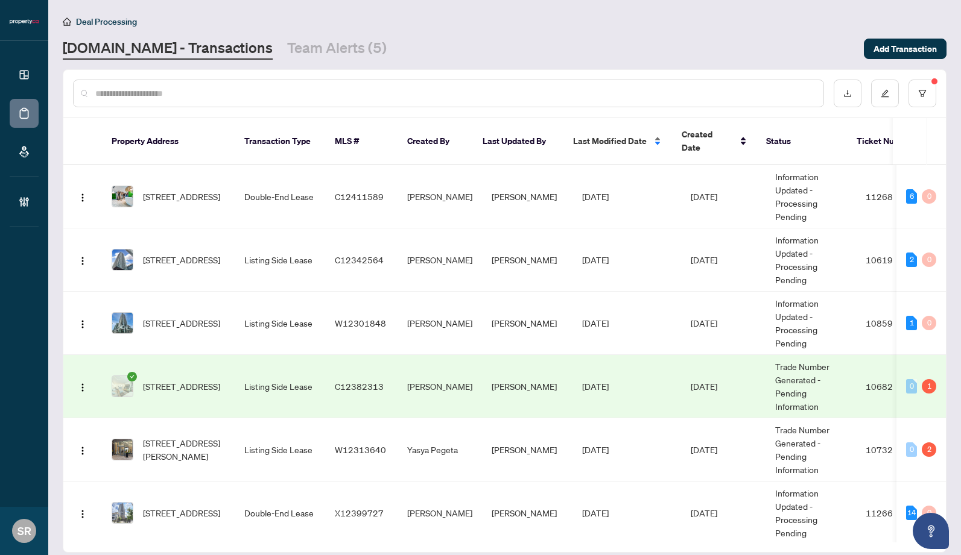
click at [595, 136] on span "Last Modified Date" at bounding box center [610, 140] width 74 height 13
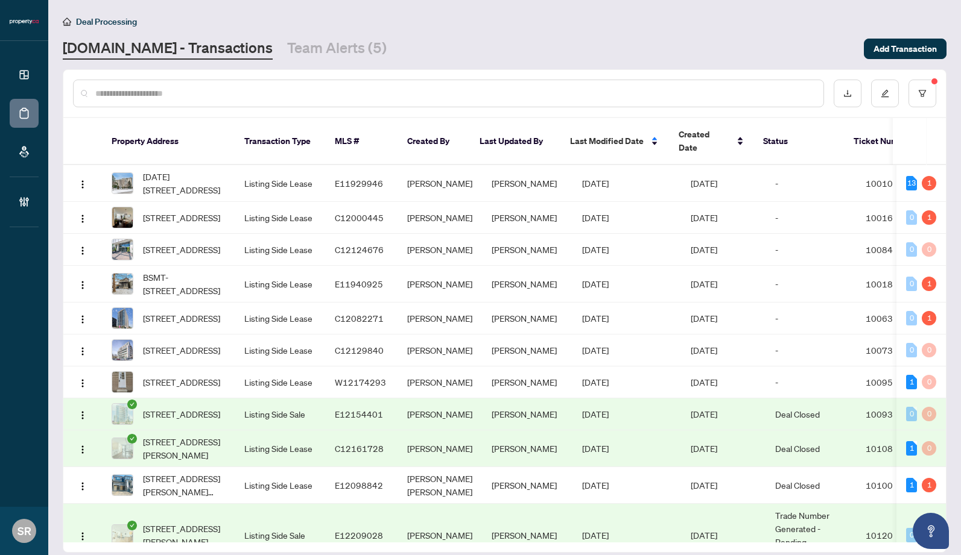
click at [613, 135] on span "Last Modified Date" at bounding box center [607, 140] width 74 height 13
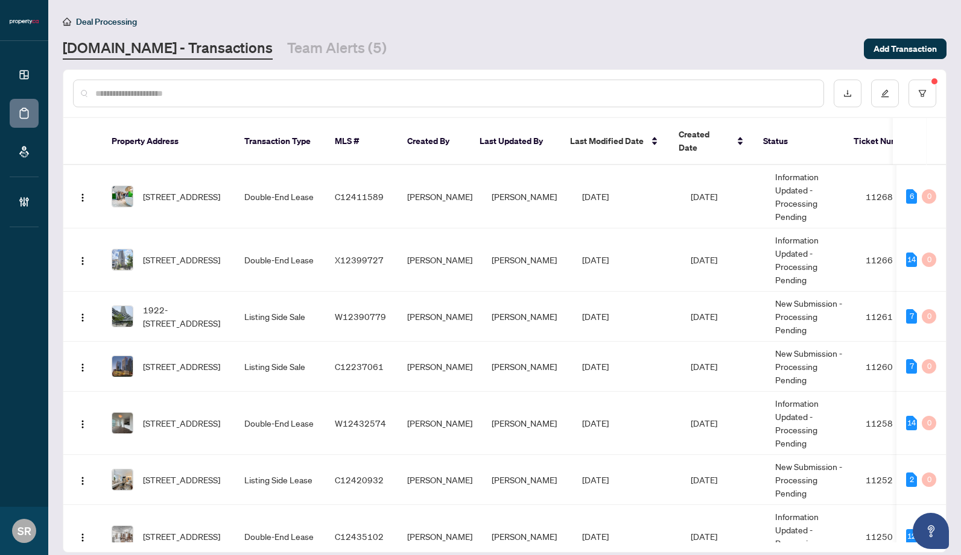
click at [613, 135] on span "Last Modified Date" at bounding box center [607, 140] width 74 height 13
